Goal: Navigation & Orientation: Find specific page/section

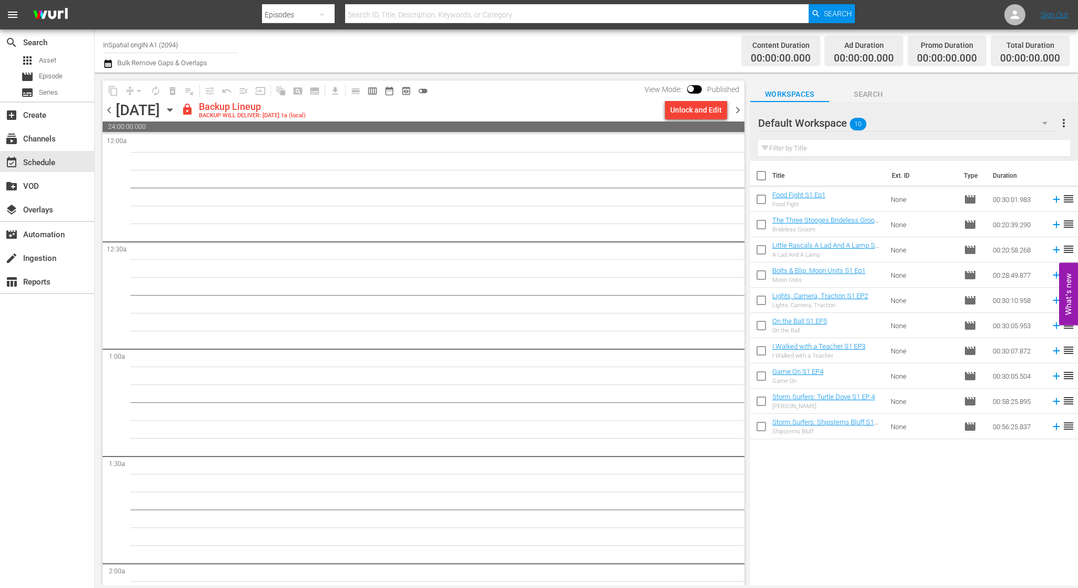
click at [109, 109] on span "chevron_left" at bounding box center [109, 110] width 13 height 13
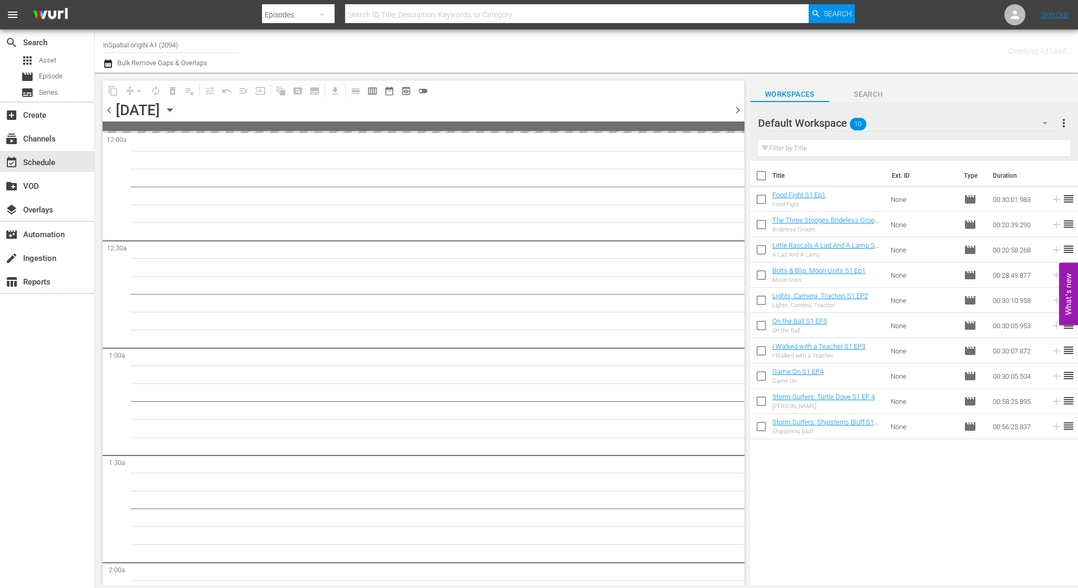
click at [109, 109] on span "chevron_left" at bounding box center [109, 110] width 13 height 13
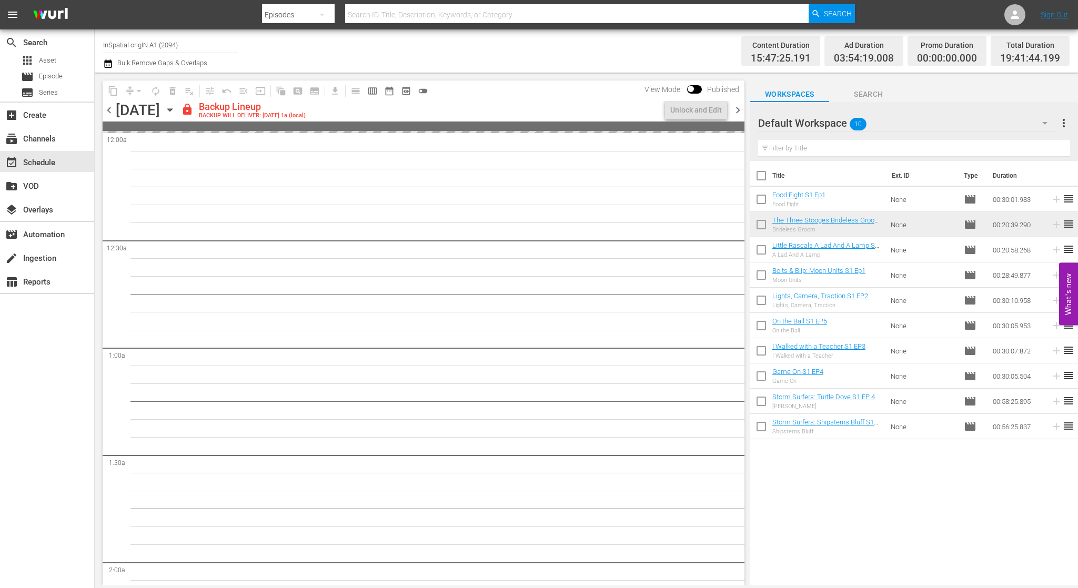
click at [109, 109] on span "chevron_left" at bounding box center [109, 110] width 13 height 13
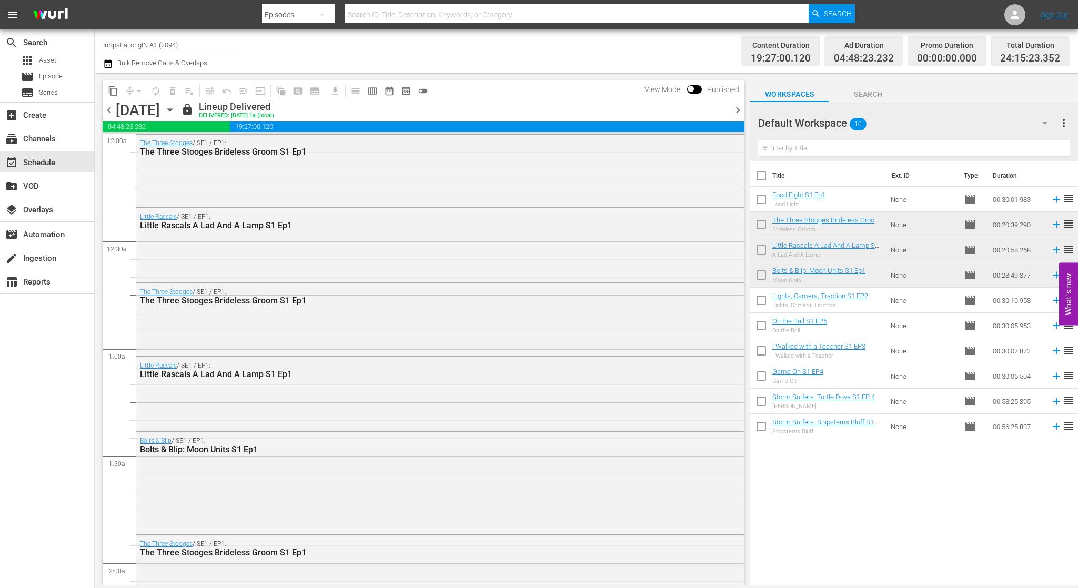
click at [110, 109] on span "chevron_left" at bounding box center [109, 110] width 13 height 13
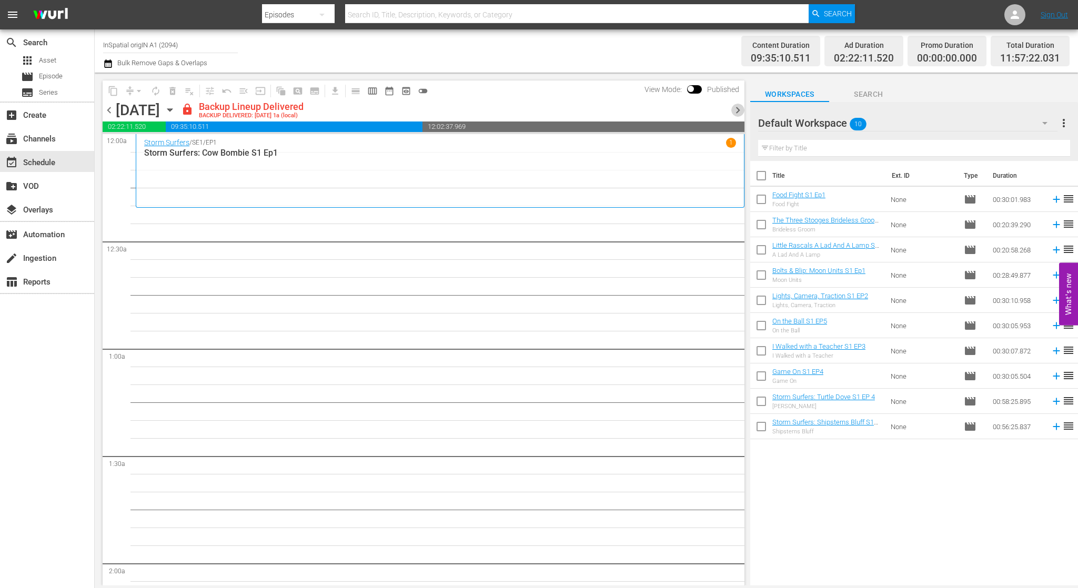
click at [736, 109] on span "chevron_right" at bounding box center [737, 110] width 13 height 13
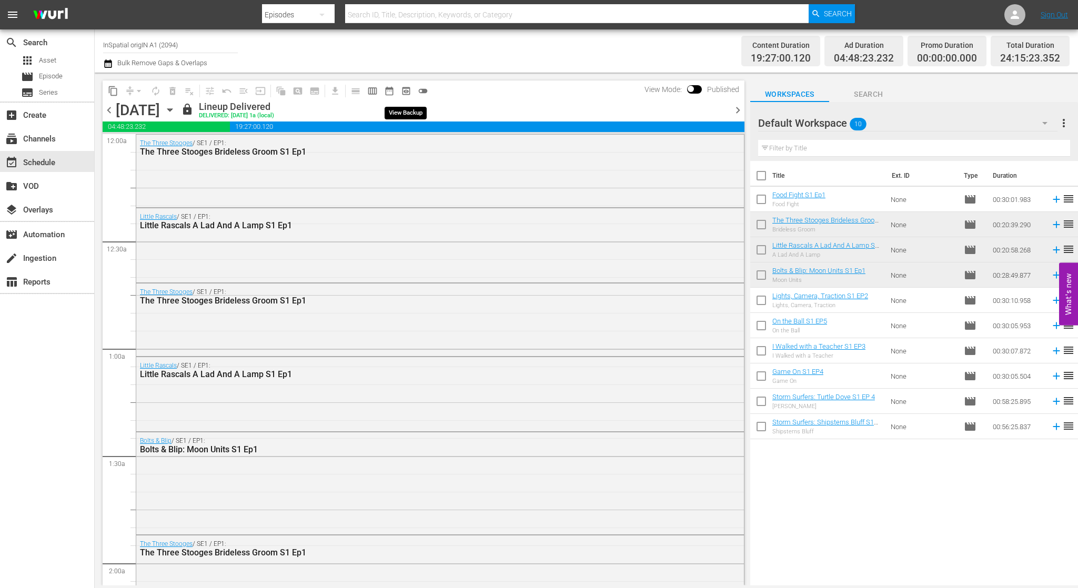
click at [407, 89] on span "preview_outlined" at bounding box center [406, 91] width 11 height 11
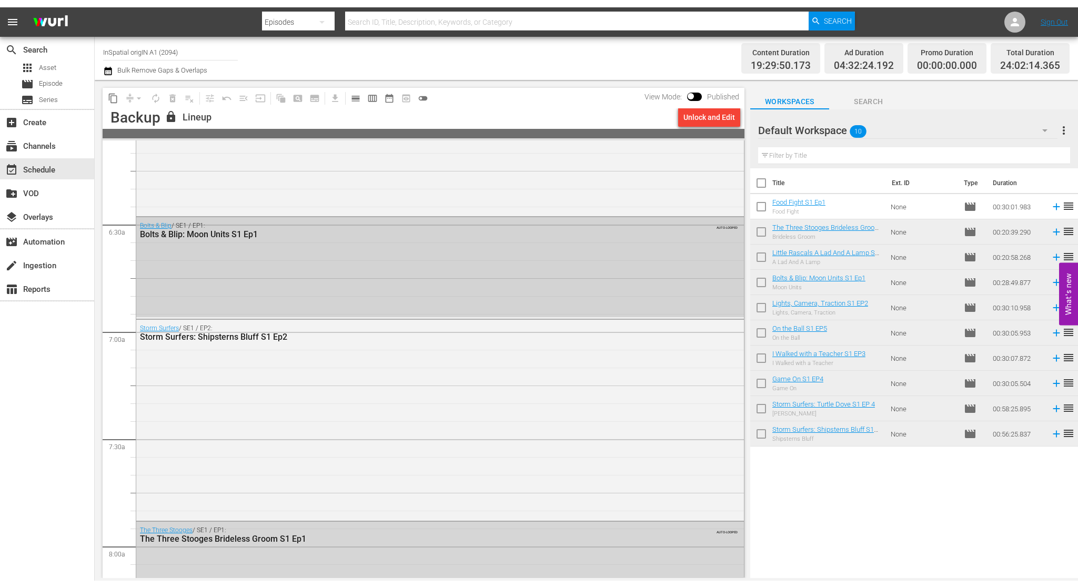
scroll to position [1308, 0]
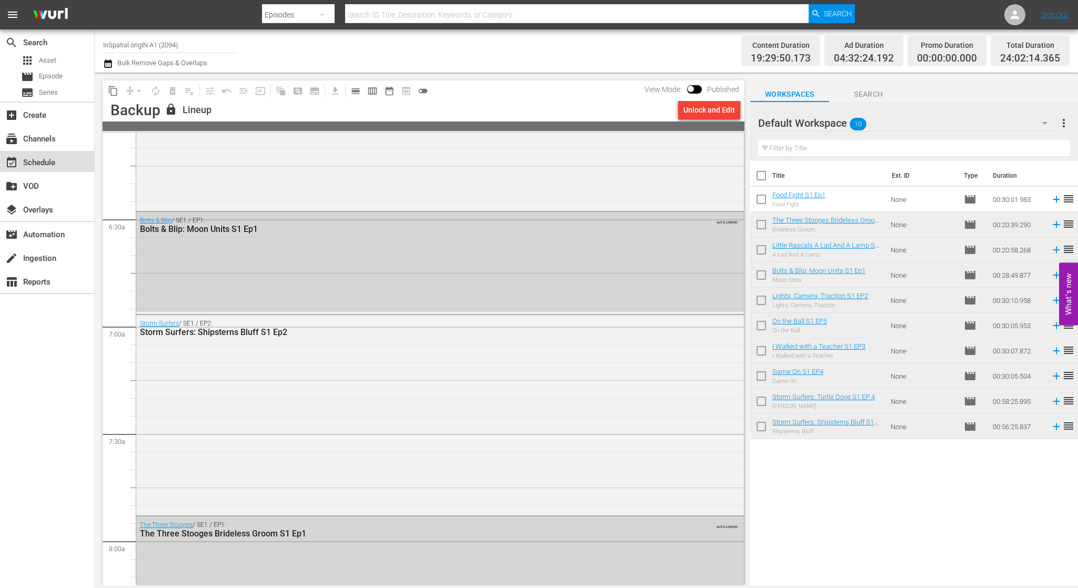
click at [37, 161] on div "event_available Schedule" at bounding box center [29, 160] width 59 height 9
click at [51, 159] on div "event_available Schedule" at bounding box center [29, 160] width 59 height 9
click at [45, 186] on div "create_new_folder VOD" at bounding box center [29, 184] width 59 height 9
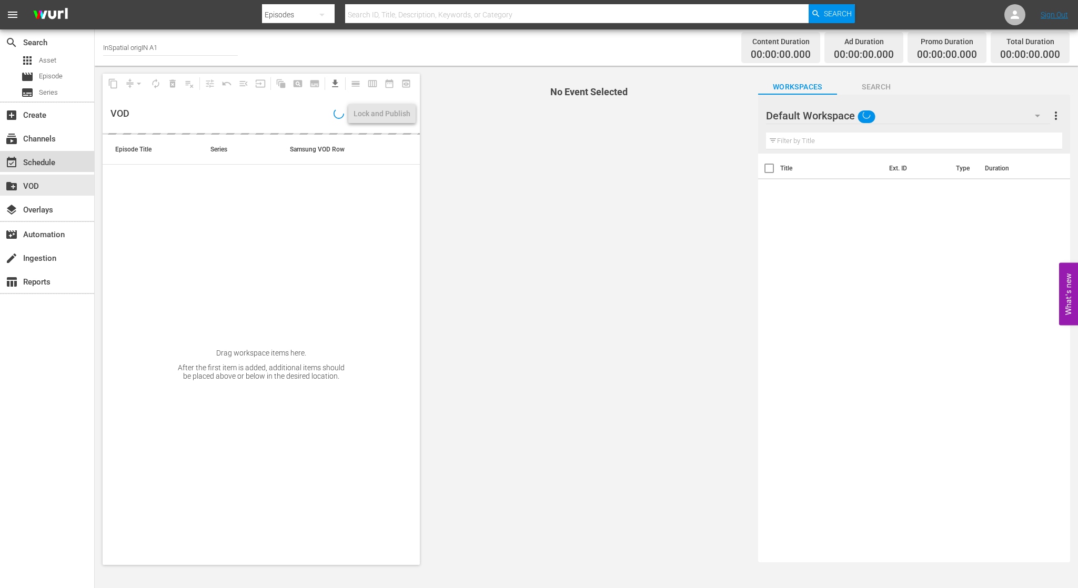
click at [46, 163] on div "event_available Schedule" at bounding box center [29, 160] width 59 height 9
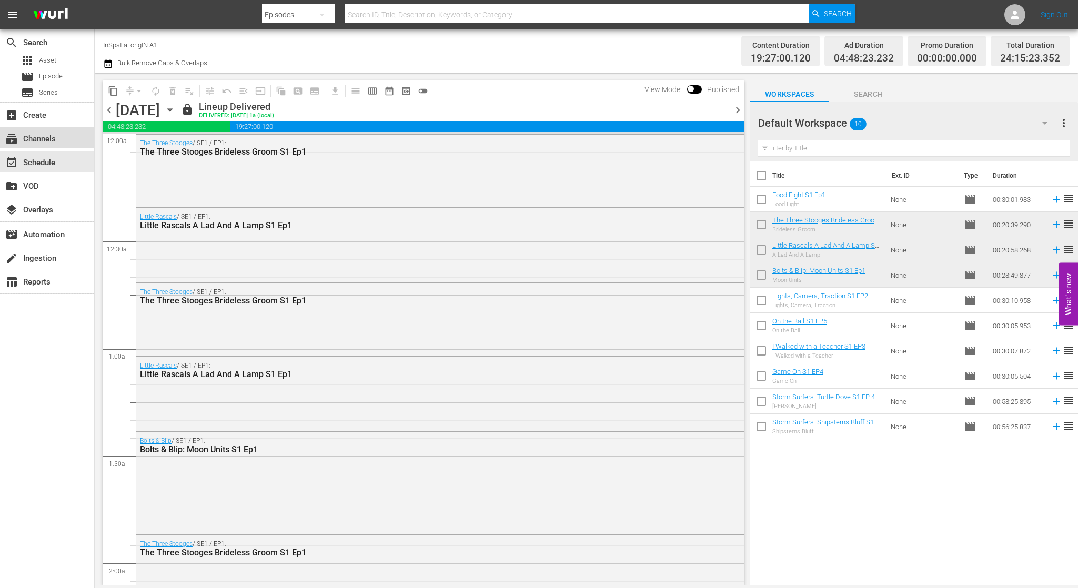
click at [53, 136] on div "subscriptions Channels" at bounding box center [29, 137] width 59 height 9
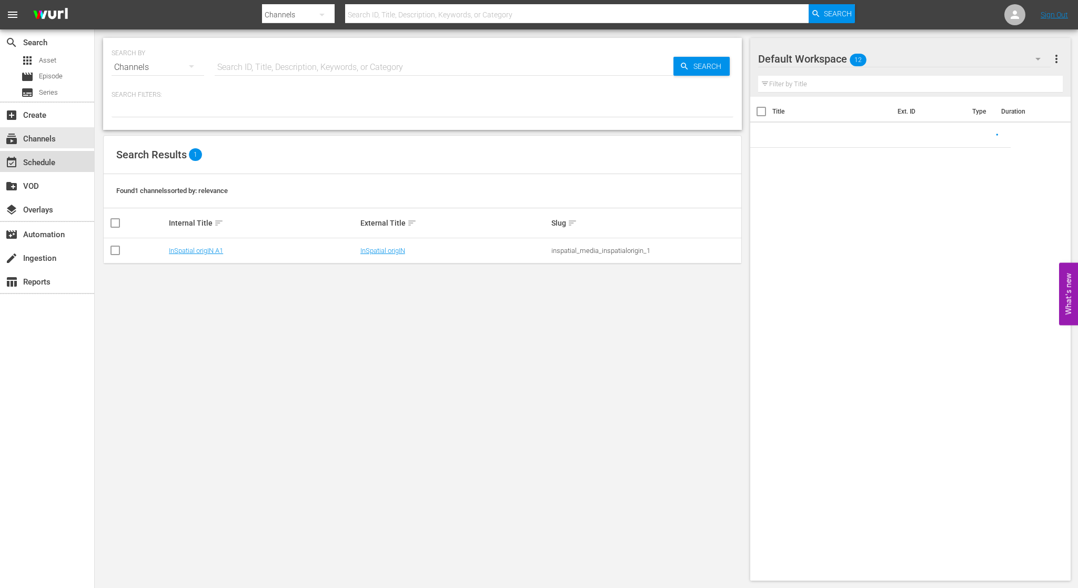
click at [55, 160] on div "event_available Schedule" at bounding box center [29, 160] width 59 height 9
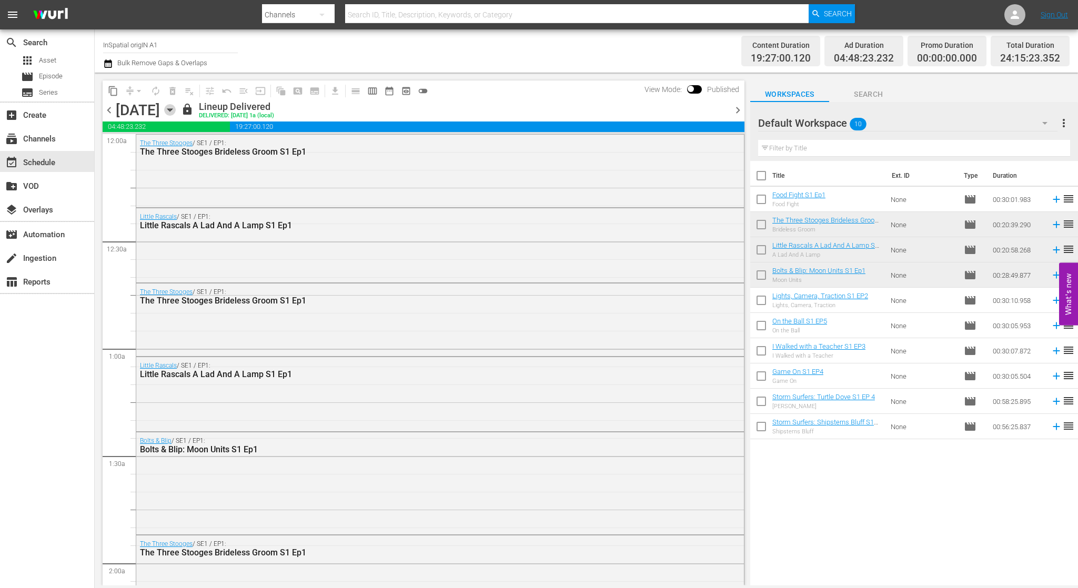
click at [176, 108] on icon "button" at bounding box center [170, 110] width 12 height 12
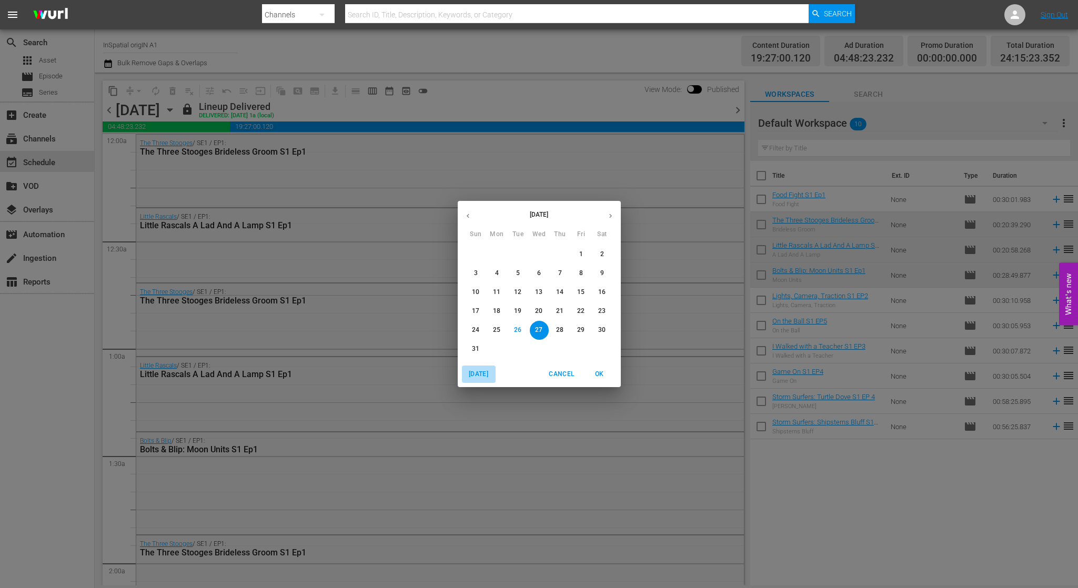
click at [475, 372] on span "[DATE]" at bounding box center [478, 374] width 25 height 11
click at [602, 372] on span "OK" at bounding box center [599, 374] width 25 height 11
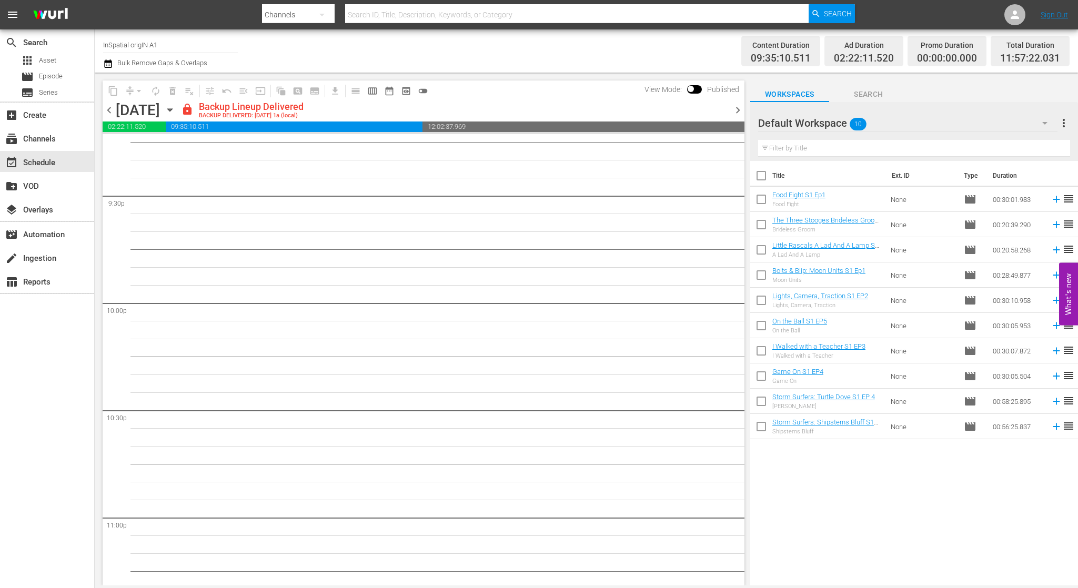
scroll to position [4554, 0]
click at [736, 108] on span "chevron_right" at bounding box center [737, 110] width 13 height 13
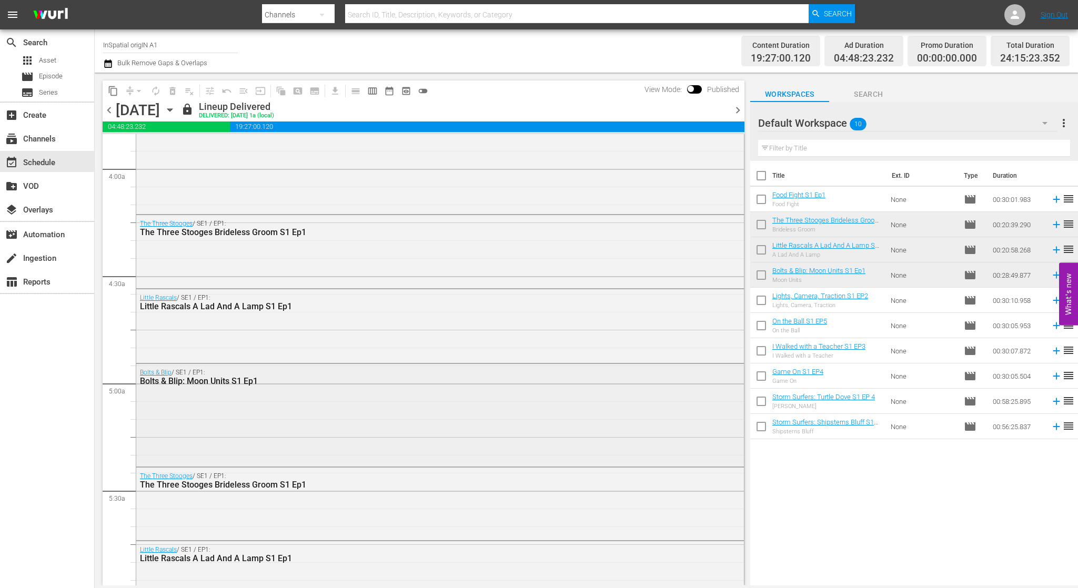
scroll to position [826, 0]
click at [405, 92] on span "preview_outlined" at bounding box center [406, 91] width 11 height 11
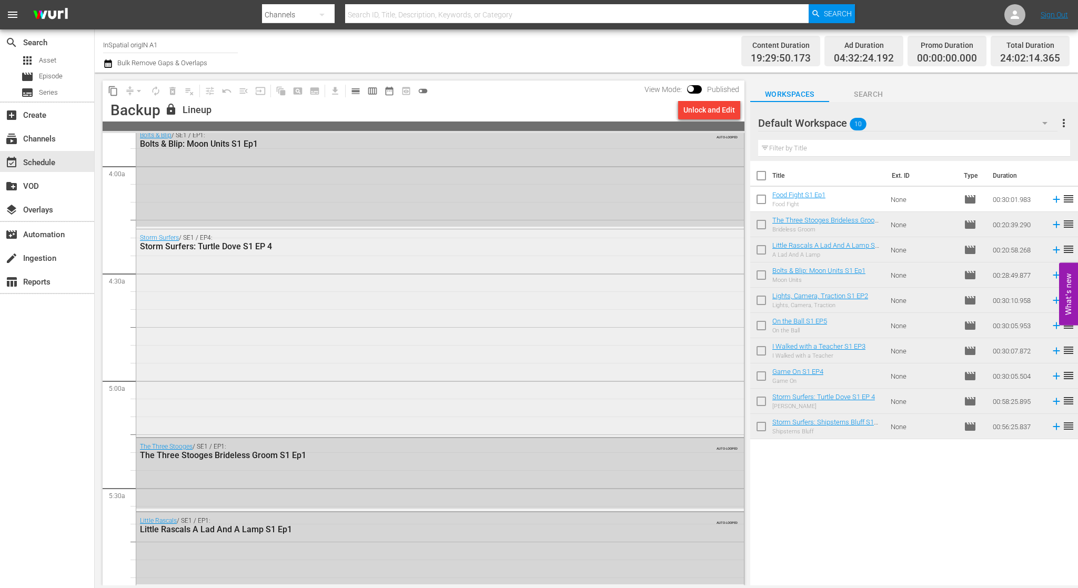
scroll to position [827, 0]
click at [57, 142] on div "subscriptions Channels" at bounding box center [47, 137] width 94 height 21
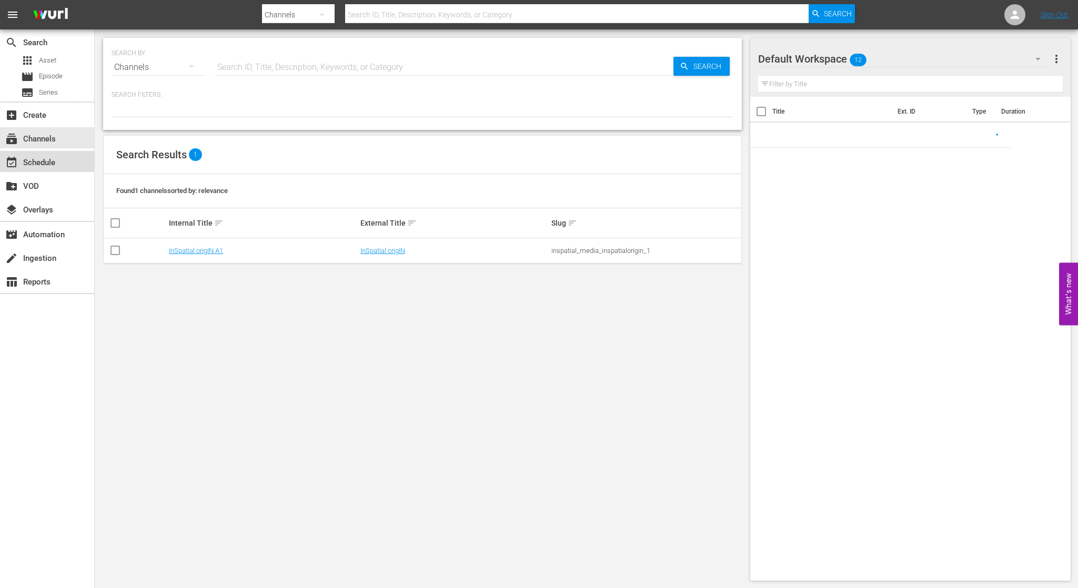
click at [63, 157] on div "event_available Schedule" at bounding box center [47, 161] width 94 height 21
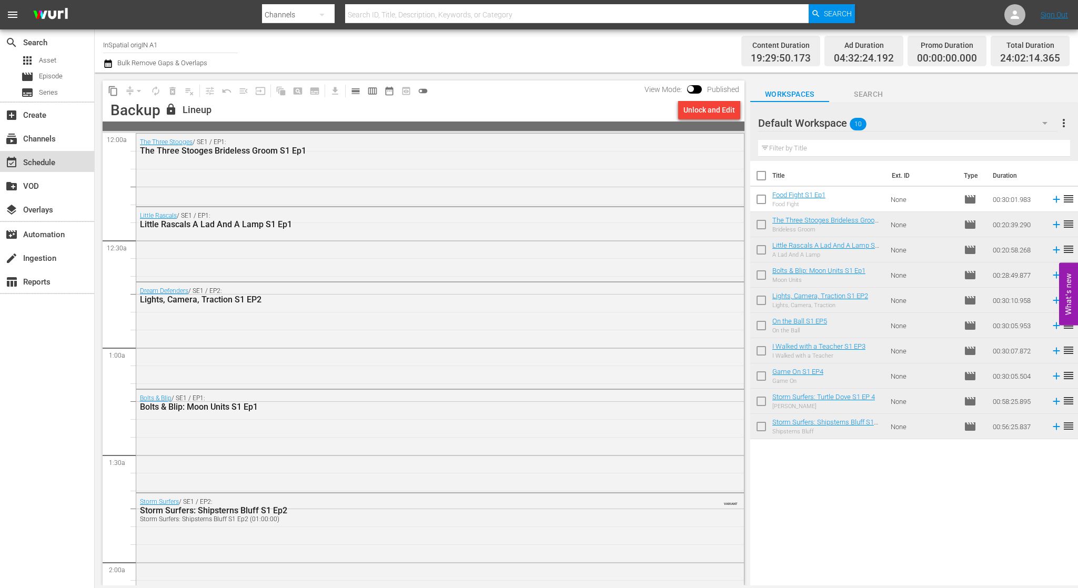
click at [61, 165] on div "event_available Schedule" at bounding box center [47, 161] width 94 height 21
click at [76, 129] on div "subscriptions Channels" at bounding box center [47, 137] width 94 height 21
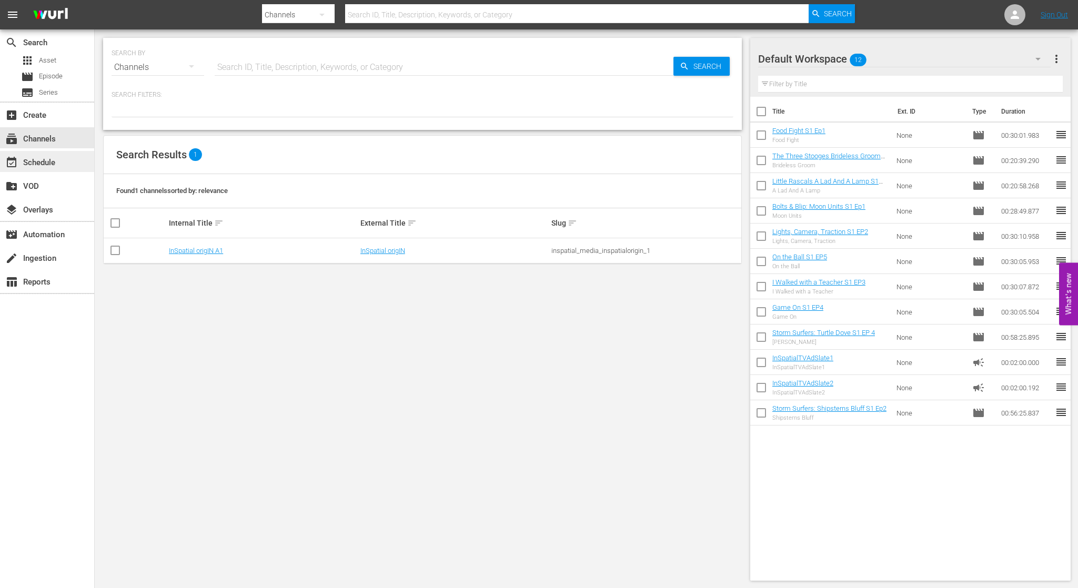
click at [61, 160] on div "event_available Schedule" at bounding box center [47, 161] width 94 height 21
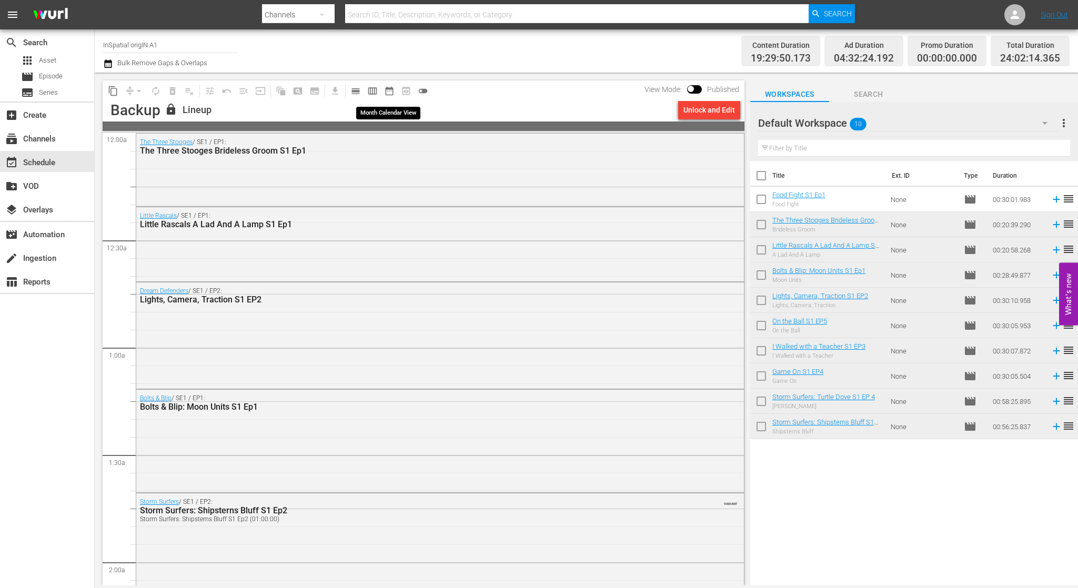
click at [390, 90] on span "date_range_outlined" at bounding box center [389, 91] width 11 height 11
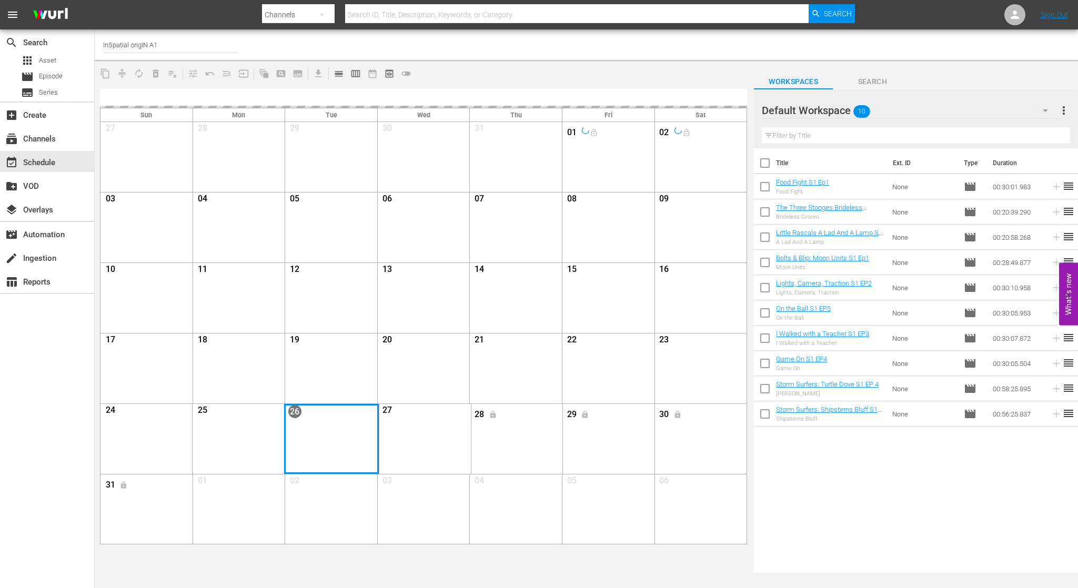
click at [331, 435] on div "Month View" at bounding box center [331, 439] width 95 height 70
click at [361, 71] on button "calendar_view_week_outlined" at bounding box center [355, 73] width 17 height 17
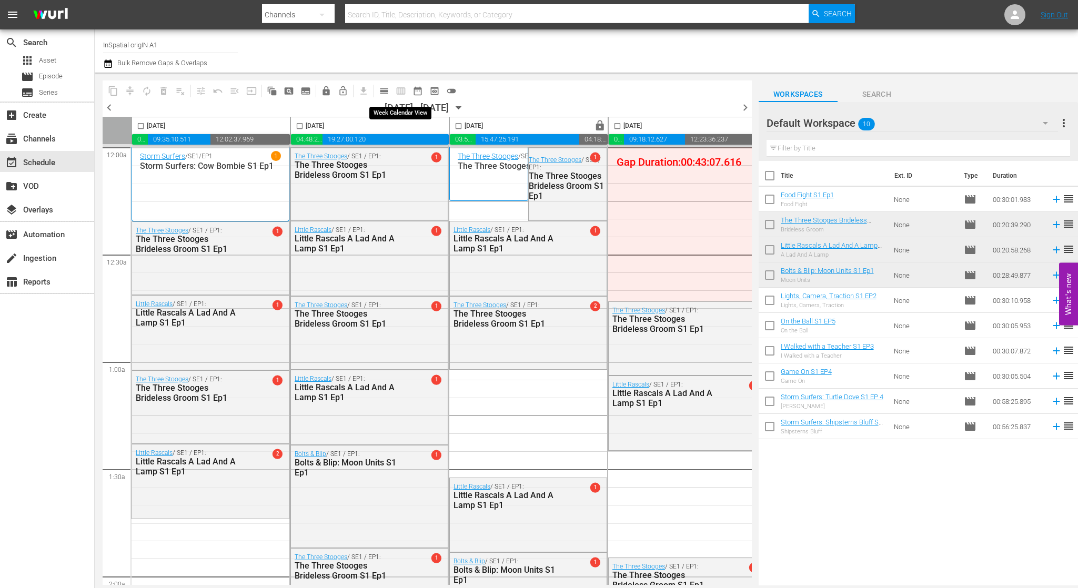
click at [400, 90] on span "calendar_view_week_outlined" at bounding box center [400, 91] width 17 height 17
click at [386, 90] on span "calendar_view_day_outlined" at bounding box center [384, 91] width 11 height 11
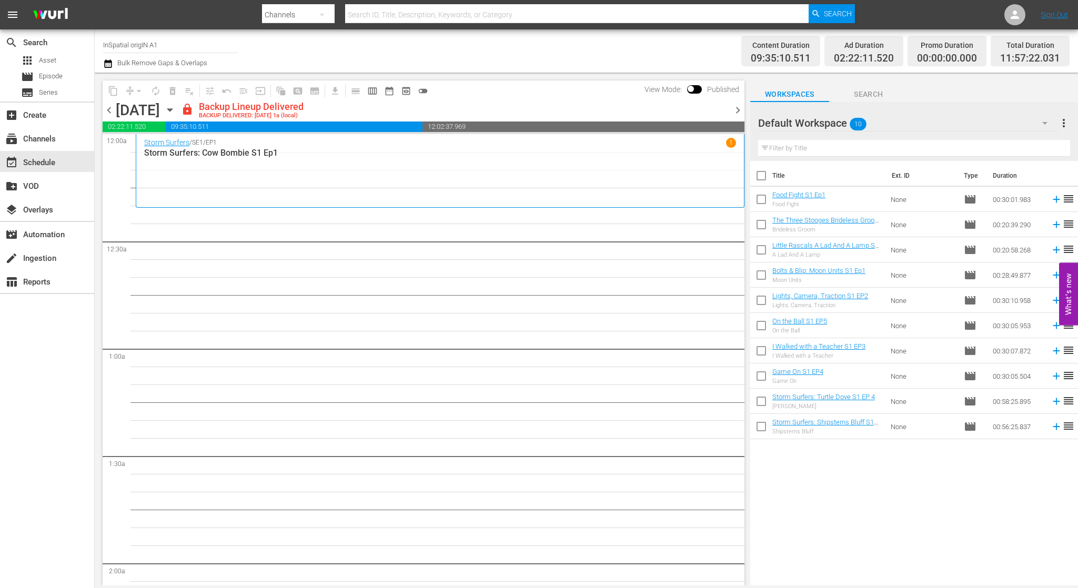
click at [738, 111] on span "chevron_right" at bounding box center [737, 110] width 13 height 13
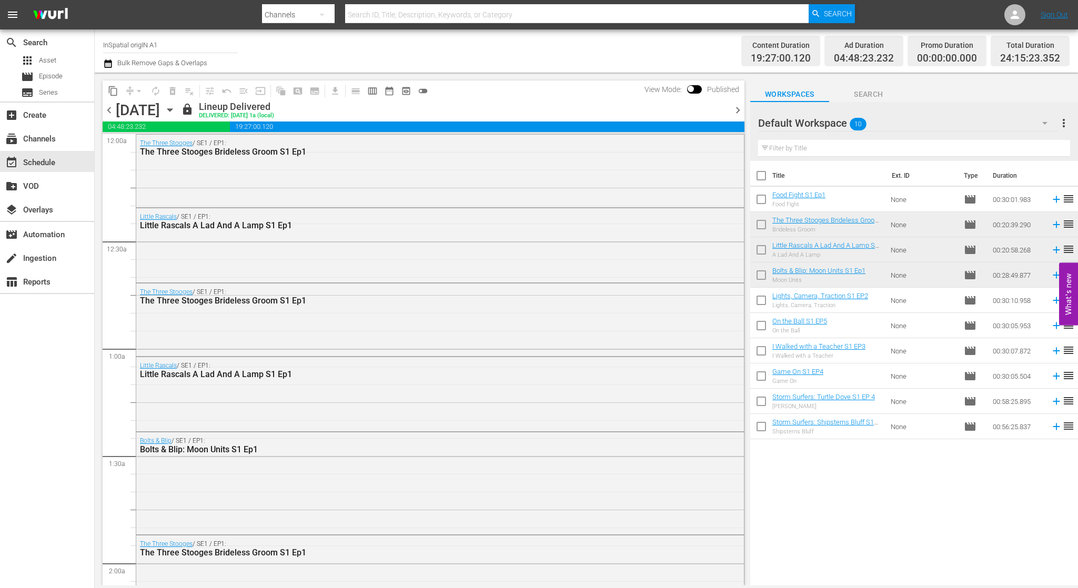
click at [113, 110] on span "chevron_left" at bounding box center [109, 110] width 13 height 13
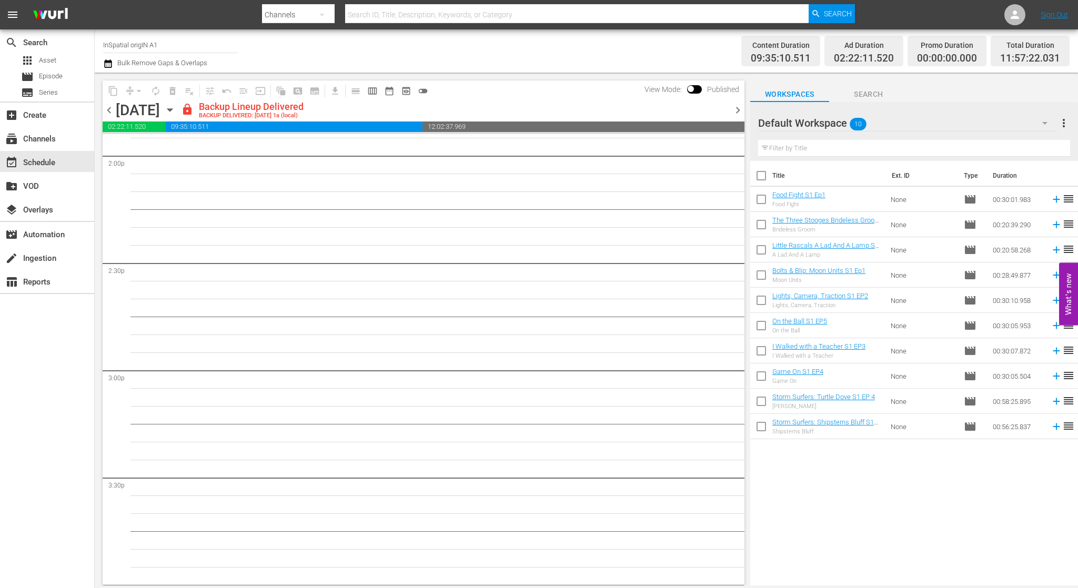
scroll to position [2983, 0]
click at [409, 89] on span "preview_outlined" at bounding box center [406, 91] width 11 height 11
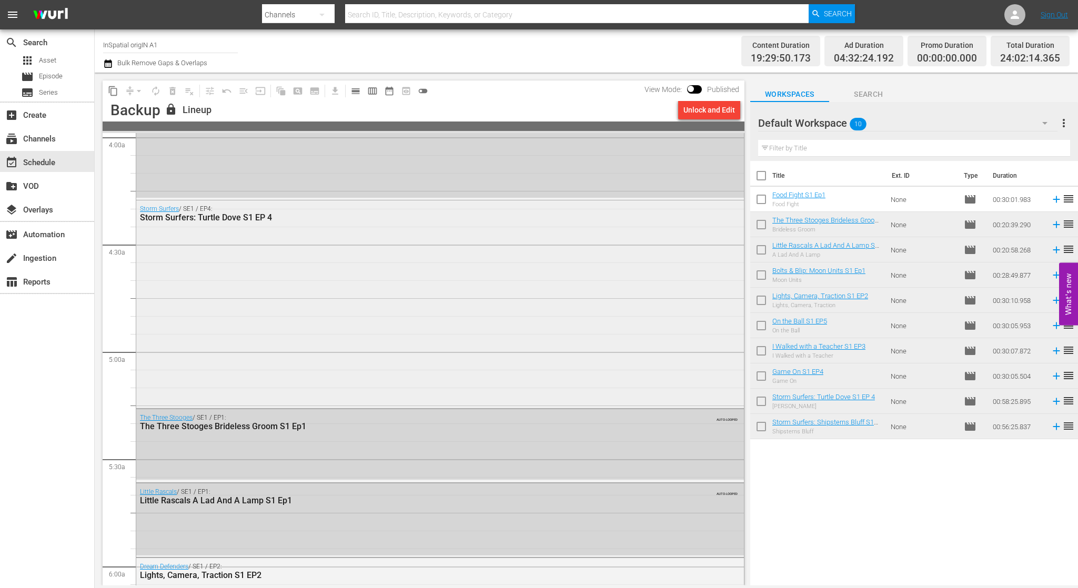
scroll to position [855, 0]
click at [356, 92] on span "calendar_view_day_outlined" at bounding box center [355, 91] width 11 height 11
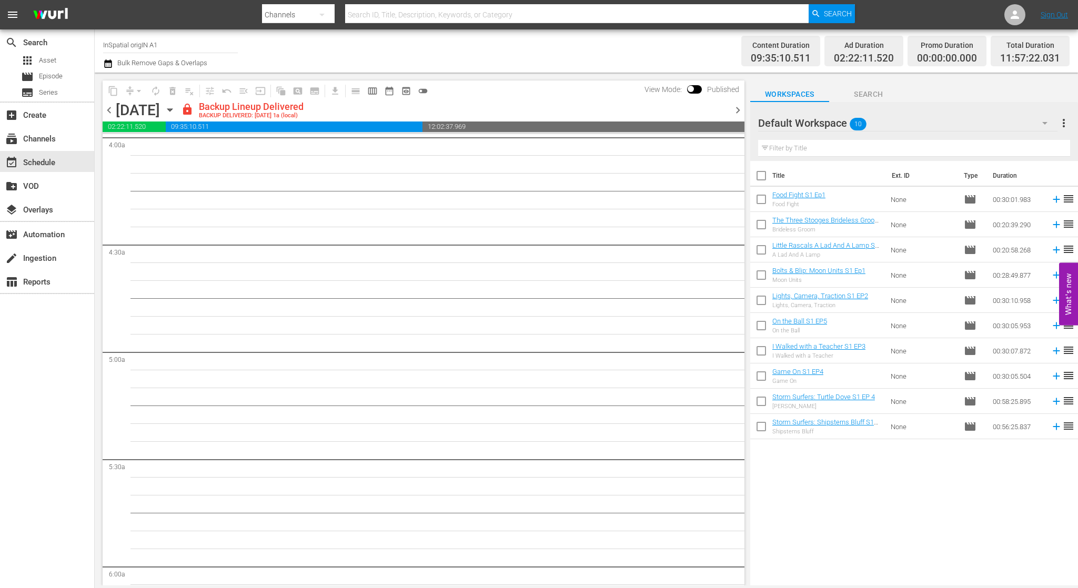
click at [736, 110] on span "chevron_right" at bounding box center [737, 110] width 13 height 13
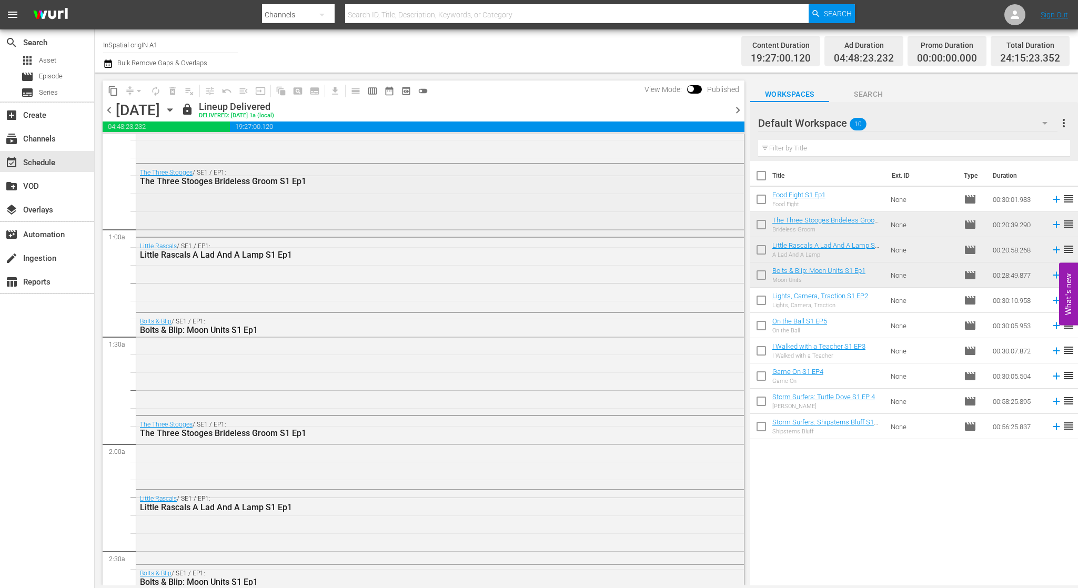
scroll to position [125, 0]
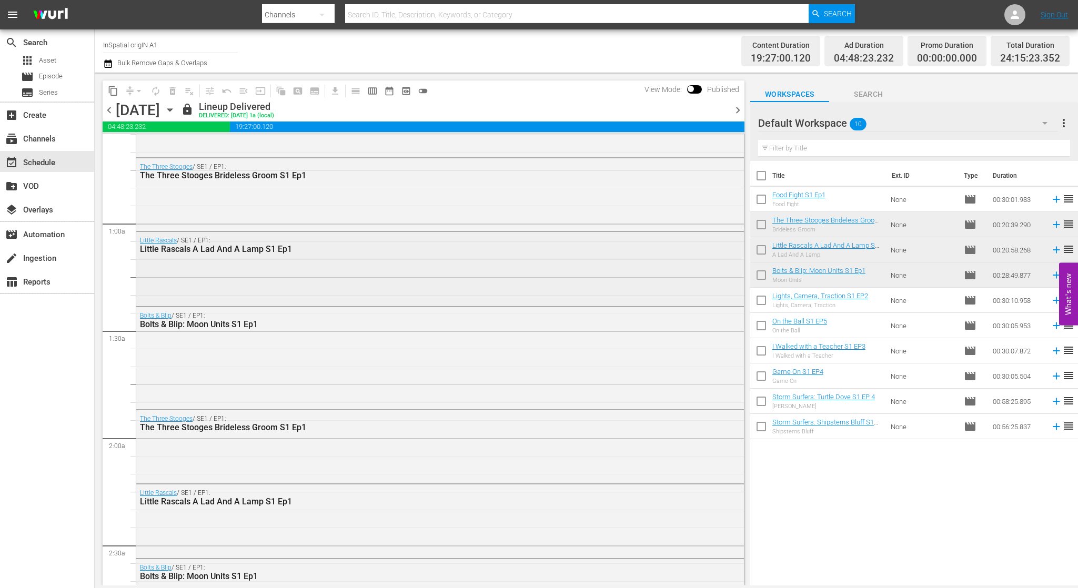
click at [448, 245] on div "Little Rascals A Lad And A Lamp S1 Ep1" at bounding box center [411, 249] width 542 height 10
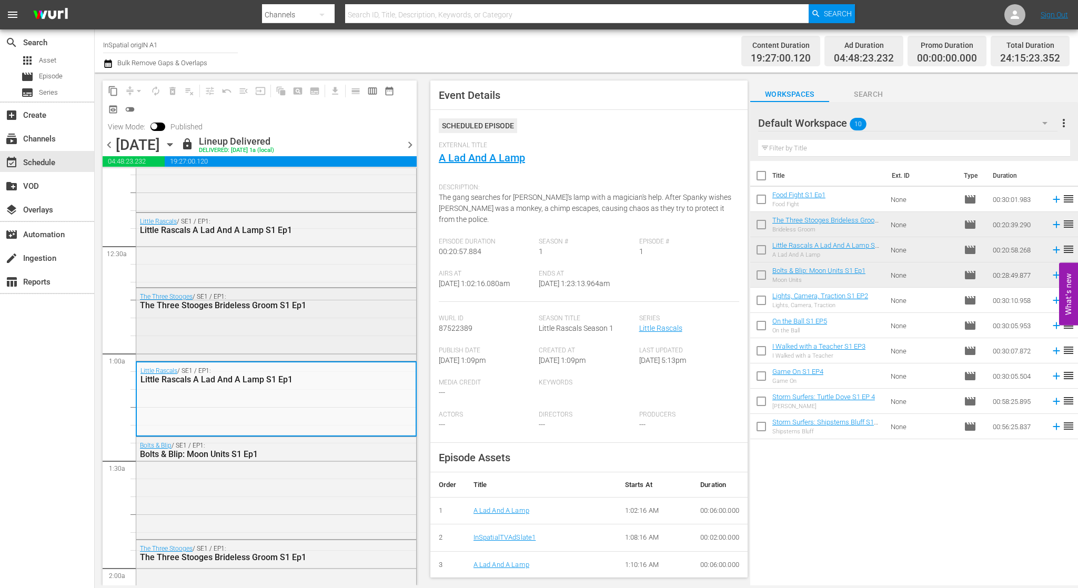
scroll to position [31, 0]
